Goal: Task Accomplishment & Management: Use online tool/utility

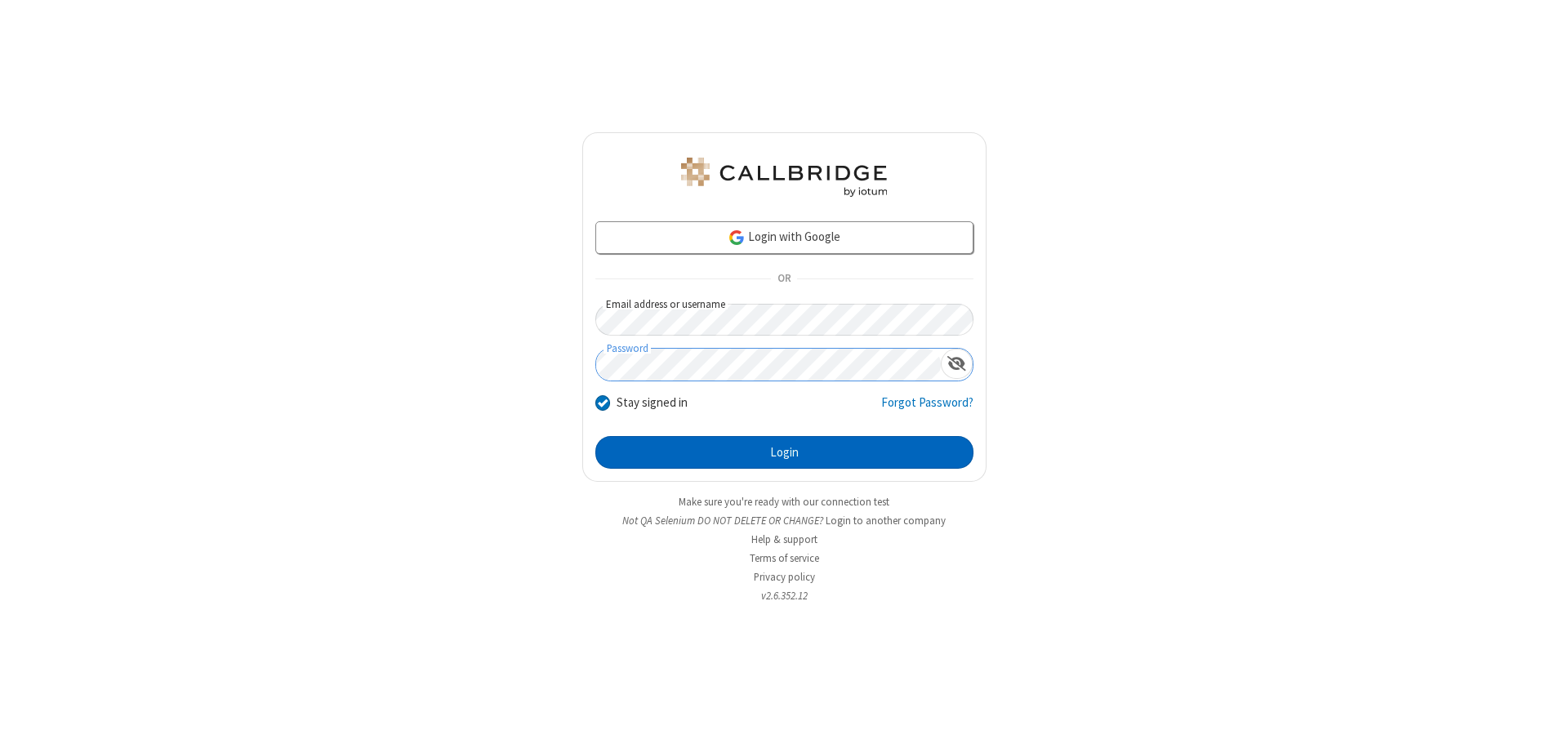
click at [784, 452] on button "Login" at bounding box center [785, 452] width 379 height 32
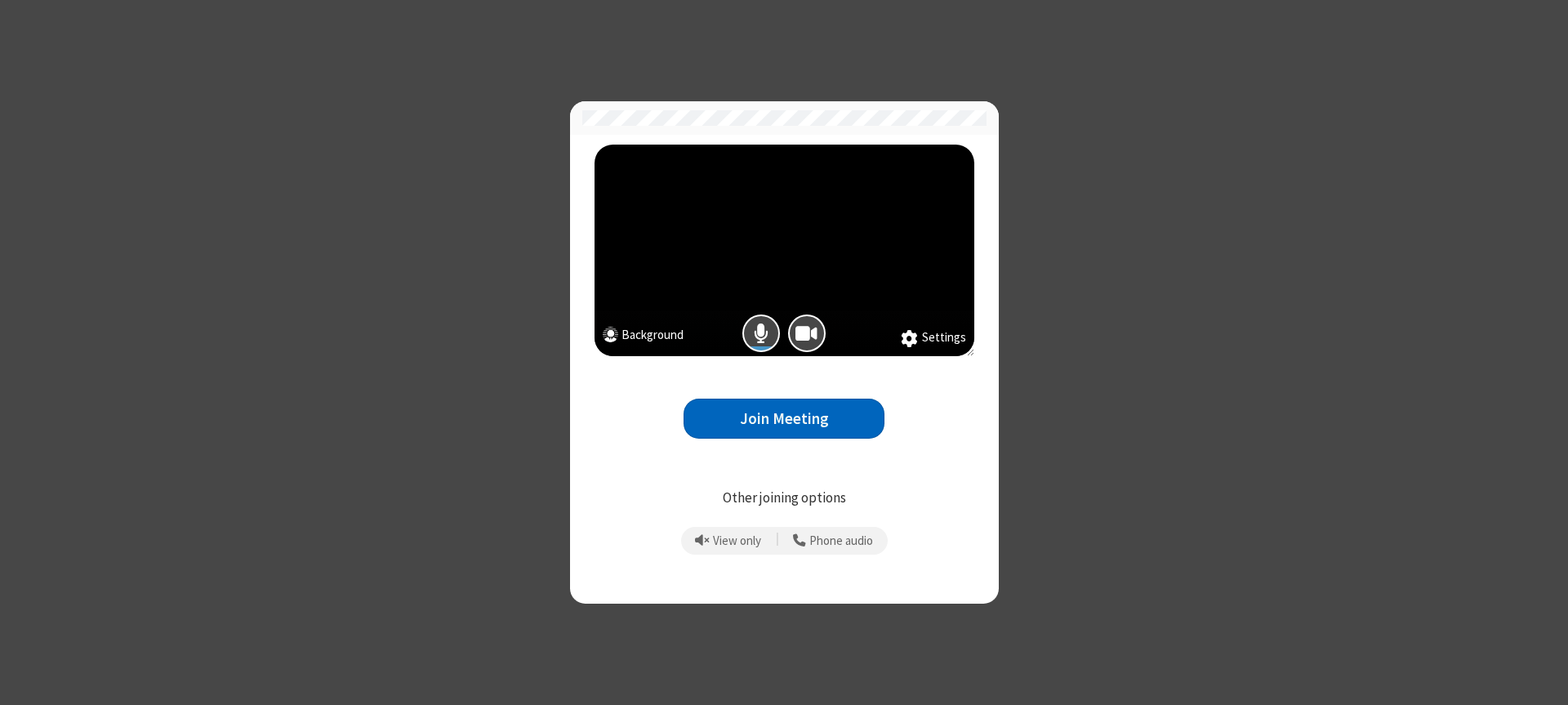
click at [784, 419] on button "Join Meeting" at bounding box center [784, 419] width 201 height 40
